Goal: Task Accomplishment & Management: Use online tool/utility

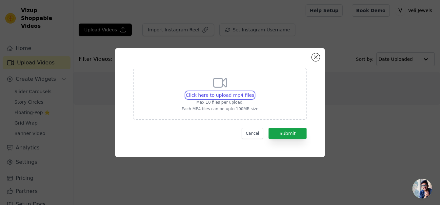
type input "C:\fakepath\28F23259-F076-4005-B122-C0fa78ceb33d.mp4"
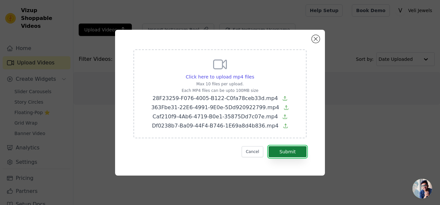
click at [288, 153] on button "Submit" at bounding box center [287, 151] width 38 height 11
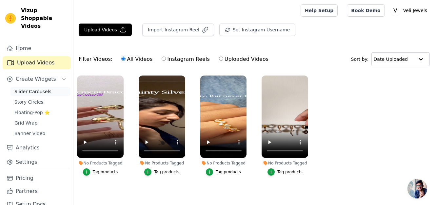
click at [35, 88] on span "Slider Carousels" at bounding box center [32, 91] width 37 height 7
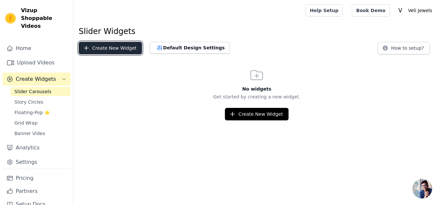
click at [125, 47] on button "Create New Widget" at bounding box center [110, 48] width 63 height 12
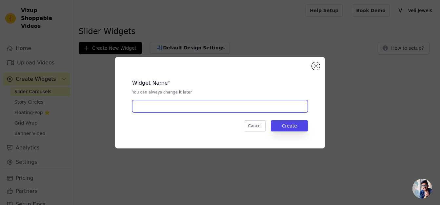
click at [199, 101] on input "text" at bounding box center [220, 106] width 176 height 12
type input "reel"
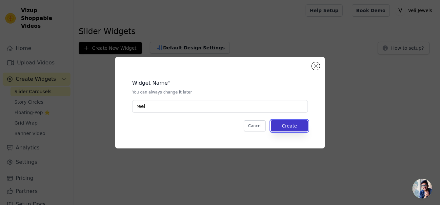
click at [294, 124] on button "Create" at bounding box center [289, 126] width 37 height 11
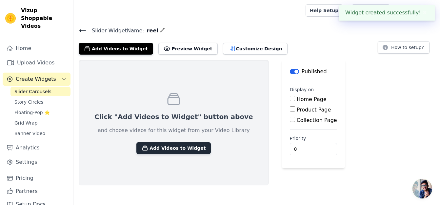
click at [190, 143] on button "Add Videos to Widget" at bounding box center [173, 148] width 74 height 12
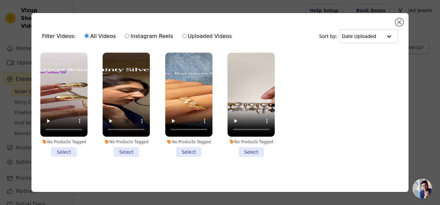
click at [75, 149] on li "No Products Tagged Select" at bounding box center [63, 105] width 47 height 104
click at [0, 0] on input "No Products Tagged Select" at bounding box center [0, 0] width 0 height 0
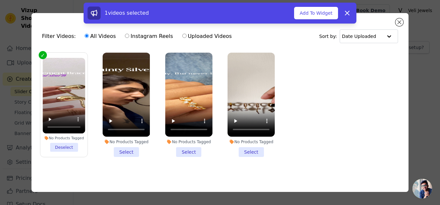
click at [122, 147] on li "No Products Tagged Select" at bounding box center [126, 105] width 47 height 104
click at [0, 0] on input "No Products Tagged Select" at bounding box center [0, 0] width 0 height 0
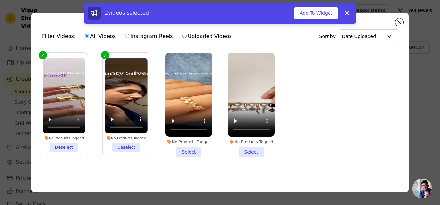
click at [186, 152] on li "No Products Tagged Select" at bounding box center [188, 105] width 47 height 104
click at [0, 0] on input "No Products Tagged Select" at bounding box center [0, 0] width 0 height 0
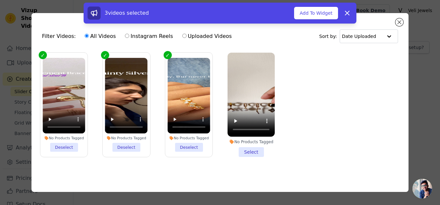
click at [259, 154] on li "No Products Tagged Select" at bounding box center [250, 105] width 47 height 104
click at [0, 0] on input "No Products Tagged Select" at bounding box center [0, 0] width 0 height 0
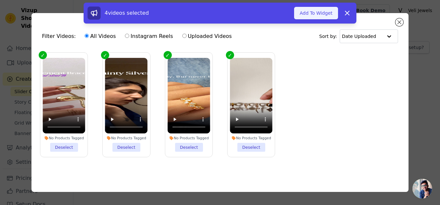
click at [322, 17] on button "Add To Widget" at bounding box center [316, 13] width 44 height 12
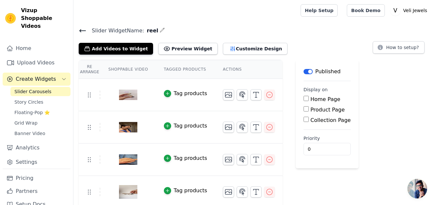
click at [303, 98] on input "Home Page" at bounding box center [305, 98] width 5 height 5
checkbox input "true"
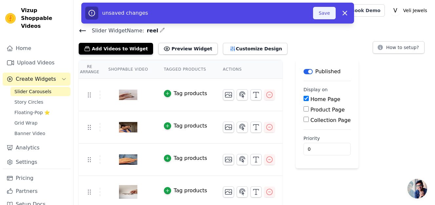
click at [326, 9] on button "Save" at bounding box center [324, 13] width 22 height 12
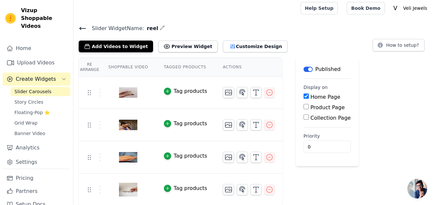
scroll to position [3, 0]
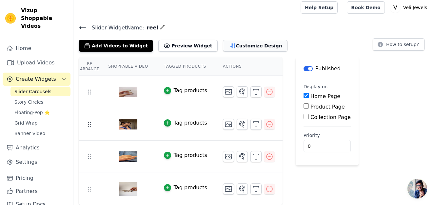
click at [227, 49] on button "Customize Design" at bounding box center [255, 46] width 65 height 12
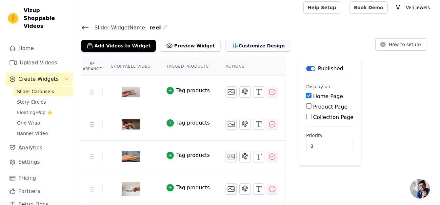
scroll to position [0, 0]
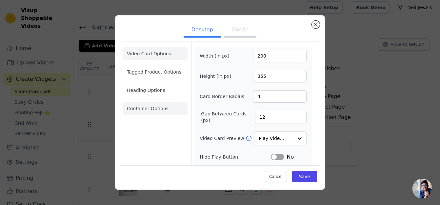
click at [170, 107] on li "Container Options" at bounding box center [155, 108] width 65 height 13
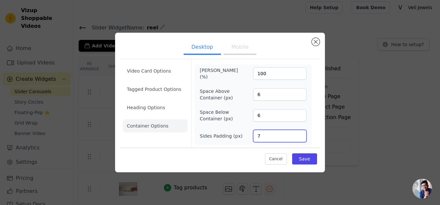
click at [298, 134] on input "7" at bounding box center [279, 136] width 53 height 12
click at [298, 134] on input "8" at bounding box center [279, 136] width 53 height 12
click at [298, 134] on input "9" at bounding box center [279, 136] width 53 height 12
type input "10"
click at [298, 134] on input "10" at bounding box center [279, 136] width 53 height 12
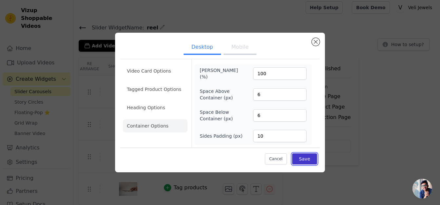
click at [300, 158] on button "Save" at bounding box center [304, 159] width 25 height 11
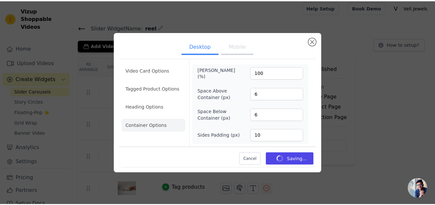
scroll to position [3, 0]
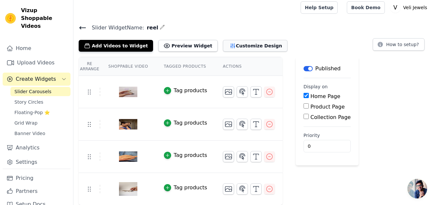
click at [223, 46] on button "Customize Design" at bounding box center [255, 46] width 65 height 12
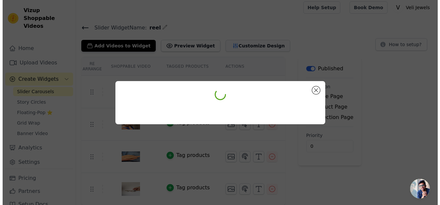
scroll to position [0, 0]
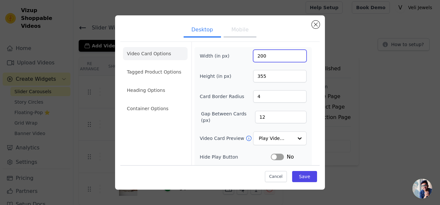
drag, startPoint x: 258, startPoint y: 54, endPoint x: 253, endPoint y: 55, distance: 5.6
click at [253, 55] on input "200" at bounding box center [279, 56] width 53 height 12
type input "300"
drag, startPoint x: 267, startPoint y: 74, endPoint x: 250, endPoint y: 77, distance: 17.6
click at [253, 77] on input "355" at bounding box center [279, 76] width 53 height 12
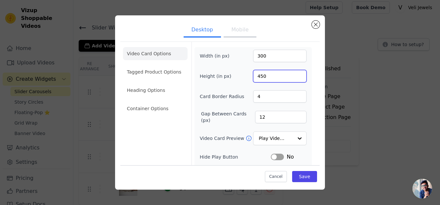
type input "450"
click at [234, 81] on div "Height (in px) 450" at bounding box center [252, 76] width 107 height 12
click at [304, 175] on button "Save" at bounding box center [304, 176] width 25 height 11
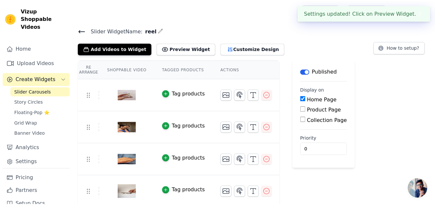
scroll to position [3, 0]
